Goal: Information Seeking & Learning: Check status

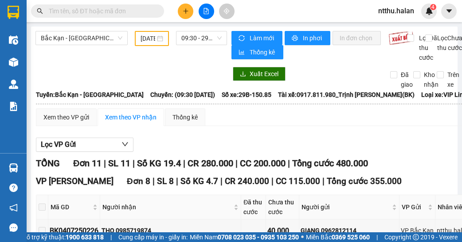
type input "04/07/2025"
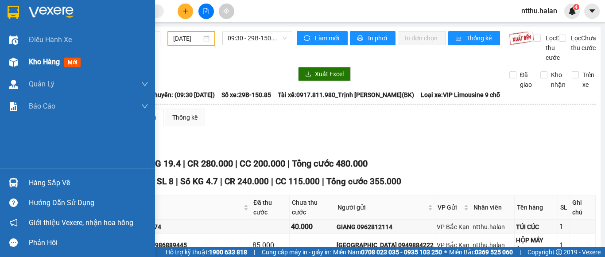
click at [31, 64] on span "Kho hàng" at bounding box center [44, 62] width 31 height 8
click at [44, 39] on span "Điều hành xe" at bounding box center [51, 39] width 44 height 11
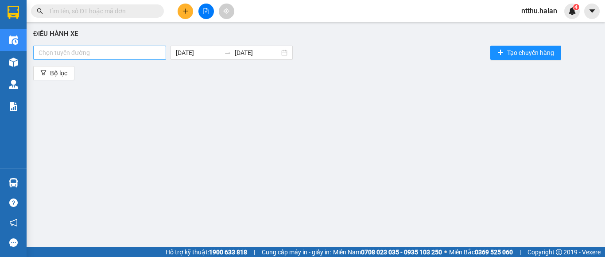
click at [128, 55] on div at bounding box center [99, 52] width 128 height 11
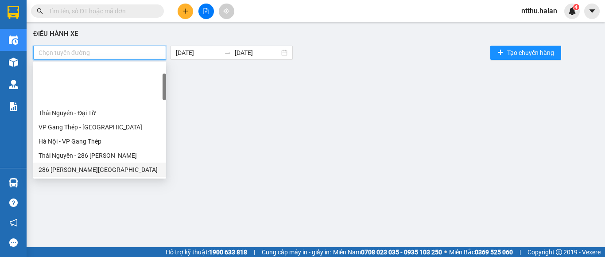
scroll to position [133, 0]
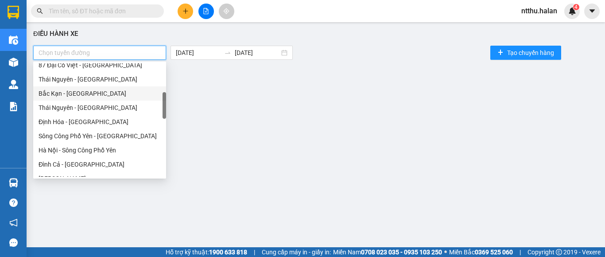
click at [86, 91] on div "Bắc Kạn - Thái Nguyên" at bounding box center [100, 94] width 122 height 10
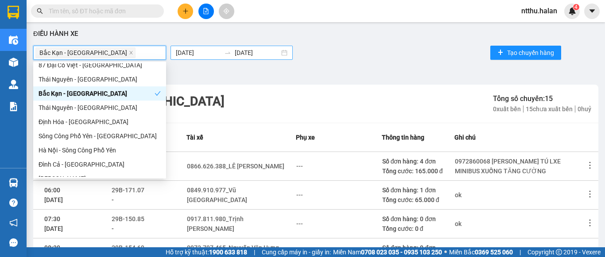
click at [190, 54] on body "Kết quả tìm kiếm ( 0 ) Bộ lọc No Data ntthu.halan 4 Điều hành xe Kho hàng mới Q…" at bounding box center [302, 128] width 605 height 257
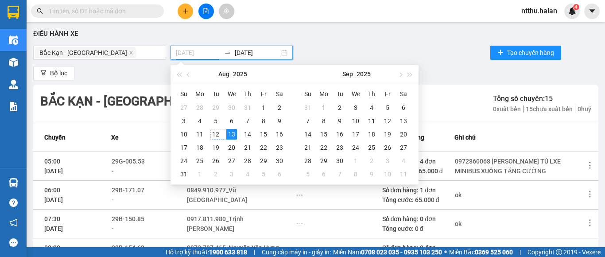
type input "12/08/2025"
click at [212, 133] on div "12" at bounding box center [215, 134] width 11 height 11
type input "12/08/2025"
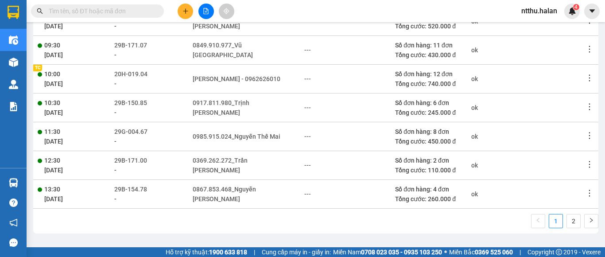
scroll to position [8, 0]
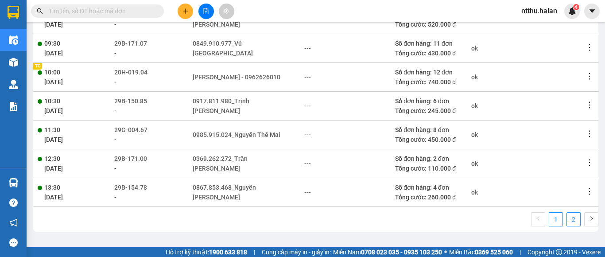
click at [461, 220] on link "2" at bounding box center [573, 219] width 13 height 13
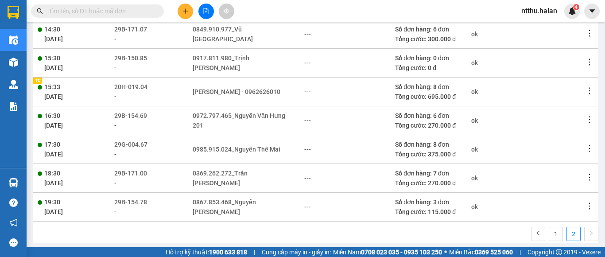
scroll to position [139, 0]
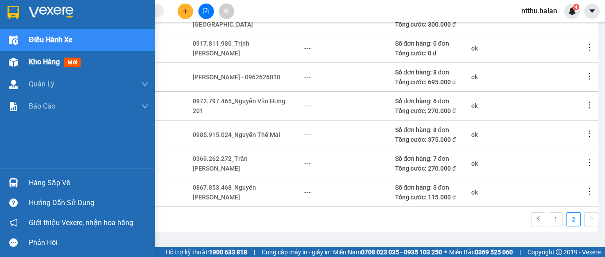
click at [40, 66] on span "Kho hàng" at bounding box center [44, 62] width 31 height 8
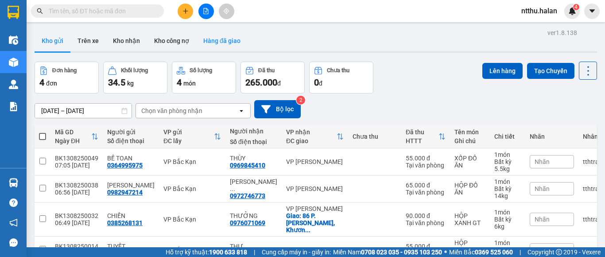
click at [220, 42] on button "Hàng đã giao" at bounding box center [221, 40] width 51 height 21
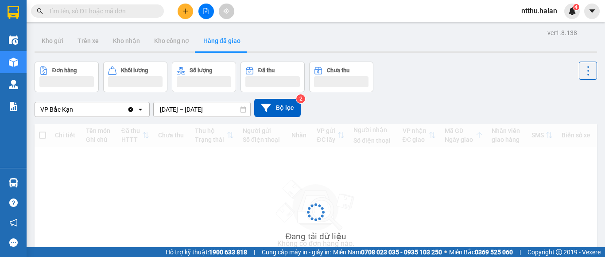
click at [175, 105] on div "ver 1.8.138 Kho gửi Trên xe Kho nhận Kho công nợ Hàng đã giao Đơn hàng Khối lượ…" at bounding box center [316, 172] width 570 height 291
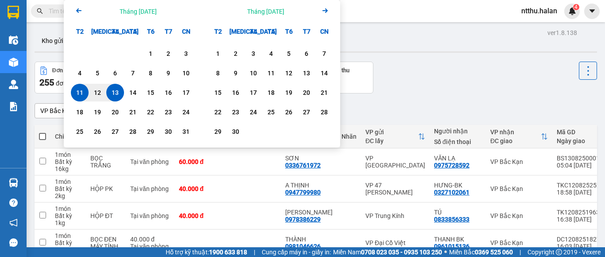
click at [395, 72] on div "Đơn hàng 255 đơn Khối lượng 786.8 kg Số lượng 267 món Đã thu 12,23 triệu Chưa t…" at bounding box center [316, 78] width 563 height 32
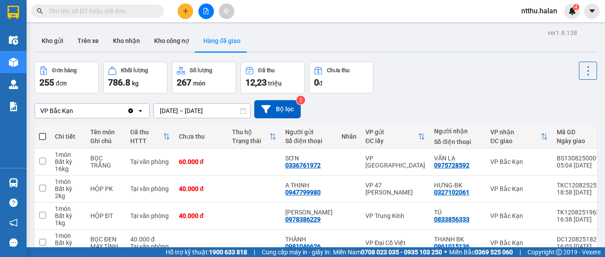
click at [173, 114] on div "ver 1.8.138 Kho gửi Trên xe Kho nhận Kho công nợ Hàng đã giao Đơn hàng 255 đơn …" at bounding box center [316, 239] width 570 height 424
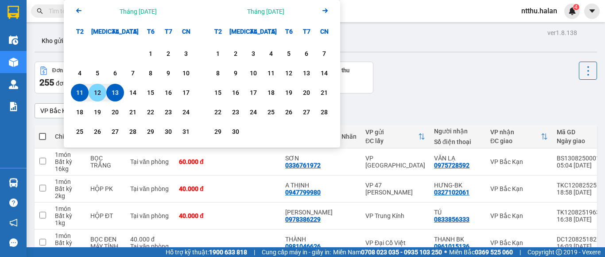
click at [99, 96] on div "12" at bounding box center [97, 92] width 12 height 11
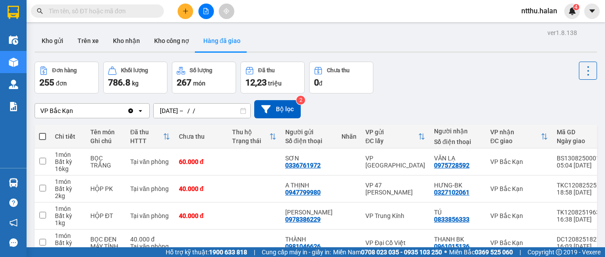
type input "[DATE] – [DATE]"
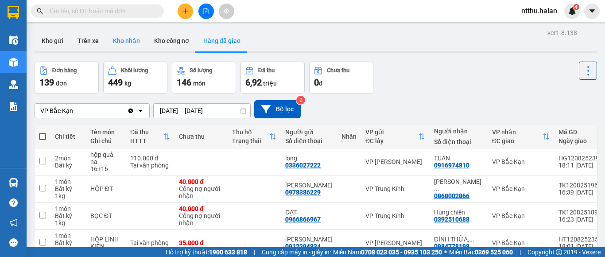
click at [122, 41] on button "Kho nhận" at bounding box center [126, 40] width 41 height 21
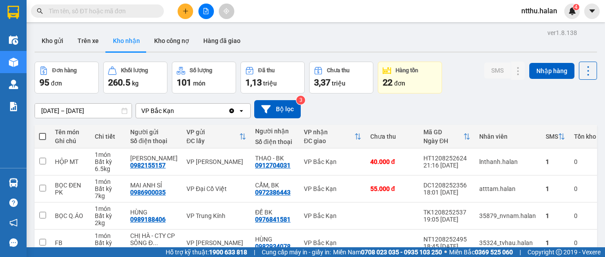
click at [51, 108] on div "ver 1.8.138 Kho gửi Trên xe Kho nhận Kho công nợ Hàng đã giao Đơn hàng 95 đơn K…" at bounding box center [316, 239] width 570 height 424
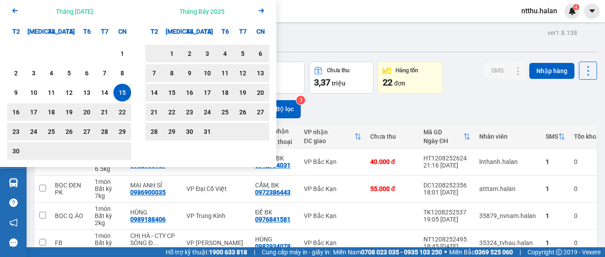
click at [14, 10] on icon "Previous month." at bounding box center [14, 10] width 5 height 4
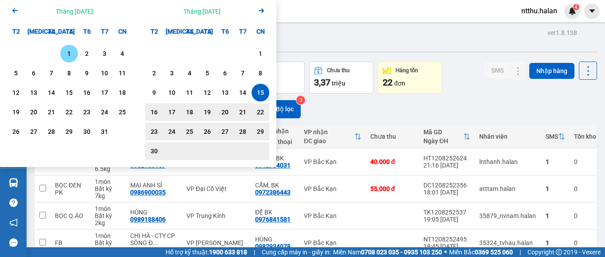
click at [68, 56] on div "1" at bounding box center [69, 53] width 12 height 11
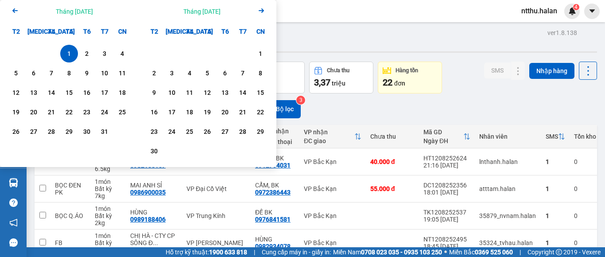
click at [261, 7] on icon "Arrow Right" at bounding box center [261, 10] width 11 height 11
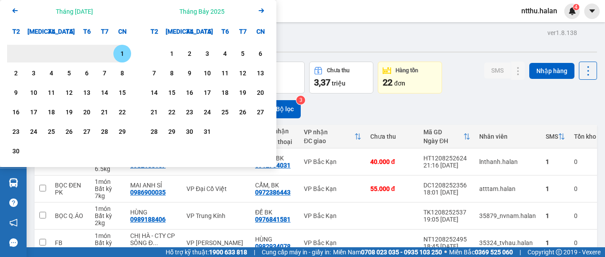
click at [260, 10] on icon "Arrow Right" at bounding box center [261, 10] width 11 height 11
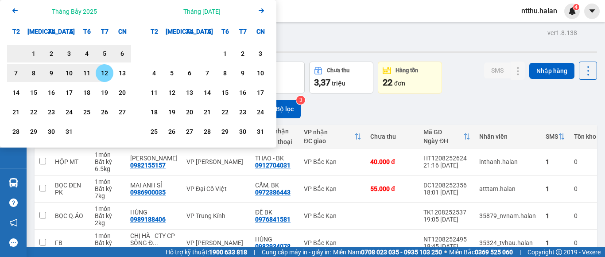
click at [106, 77] on div "12" at bounding box center [104, 73] width 12 height 11
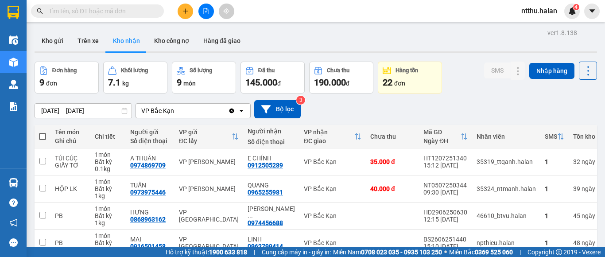
click at [82, 112] on div "ver 1.8.138 Kho gửi Trên xe Kho nhận Kho công nợ Hàng đã giao Đơn hàng 9 đơn Kh…" at bounding box center [316, 222] width 570 height 390
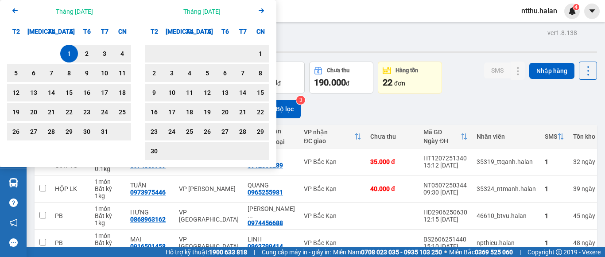
click at [64, 54] on div "1" at bounding box center [69, 53] width 12 height 11
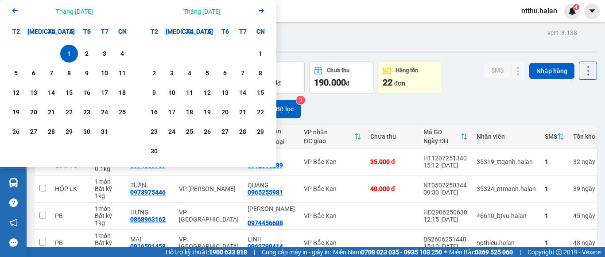
click at [262, 8] on icon "Arrow Right" at bounding box center [261, 10] width 11 height 11
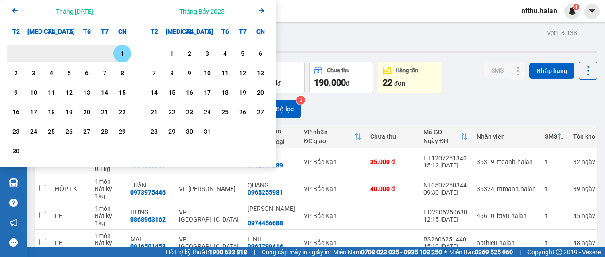
click at [262, 8] on icon "Arrow Right" at bounding box center [261, 10] width 11 height 11
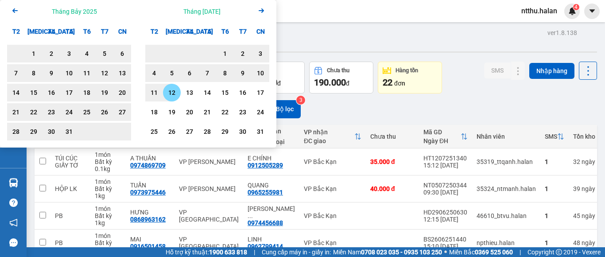
click at [172, 91] on div "12" at bounding box center [172, 92] width 12 height 11
type input "[DATE] – [DATE]"
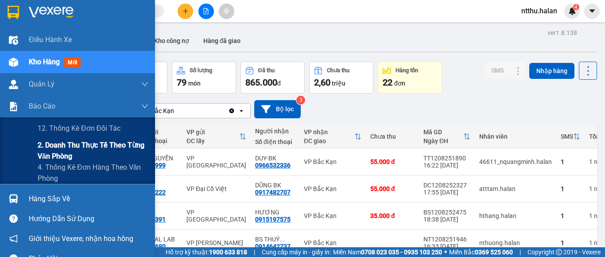
click at [48, 145] on span "2. Doanh thu thực tế theo từng văn phòng" at bounding box center [93, 151] width 111 height 22
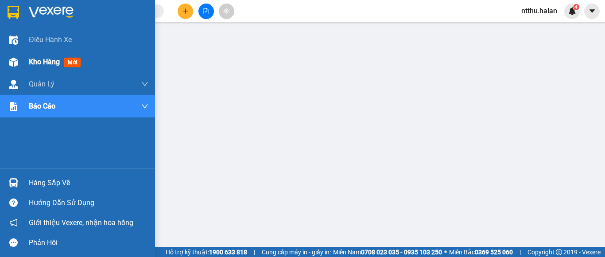
click at [45, 63] on span "Kho hàng" at bounding box center [44, 62] width 31 height 8
